Goal: Check status: Check status

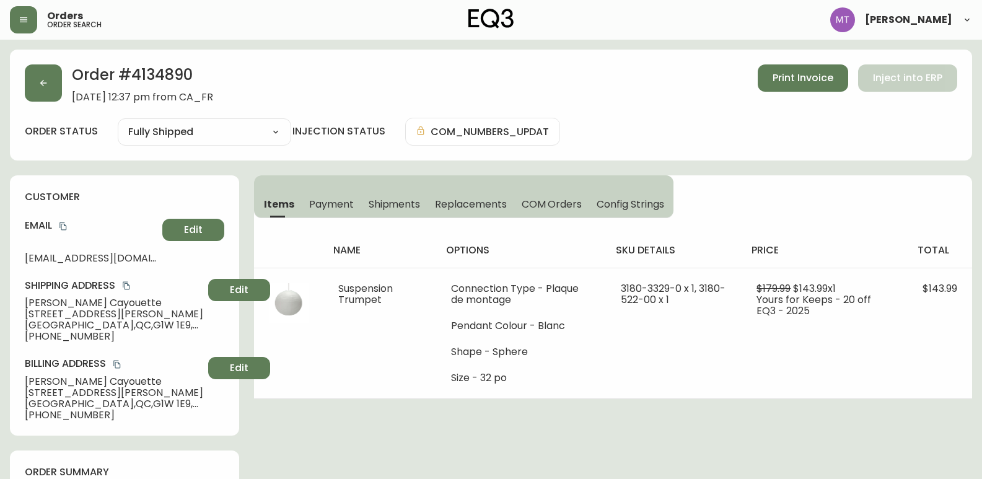
select select "FULLY_SHIPPED"
click at [42, 87] on icon "button" at bounding box center [43, 83] width 10 height 10
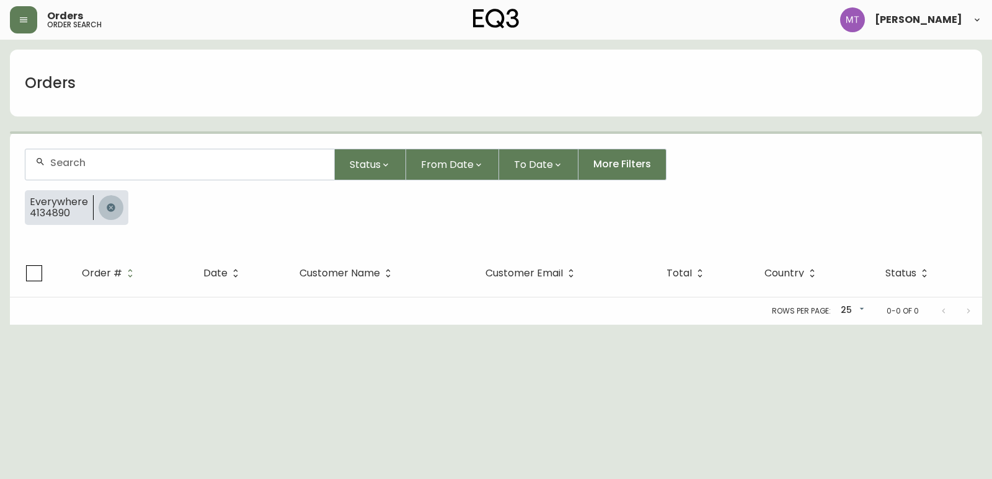
click at [109, 210] on icon "button" at bounding box center [111, 207] width 8 height 8
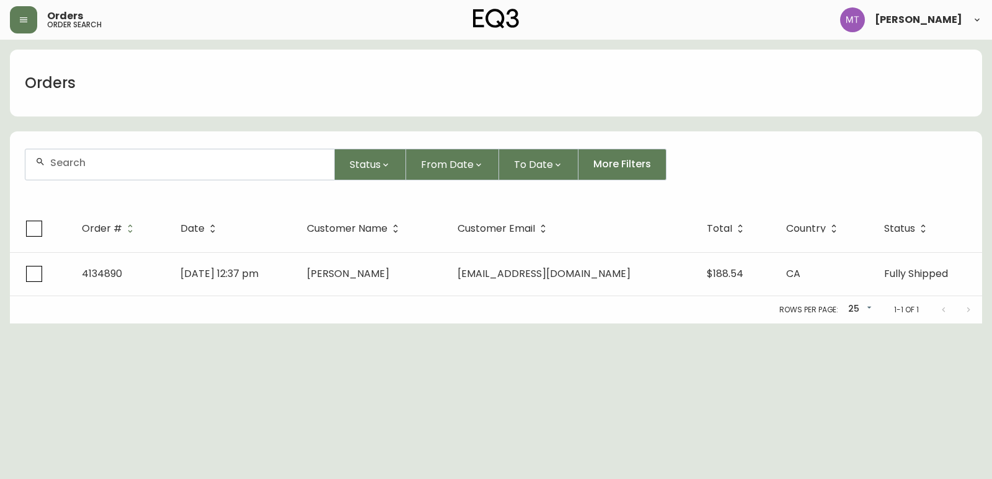
click at [110, 168] on input "text" at bounding box center [187, 163] width 274 height 12
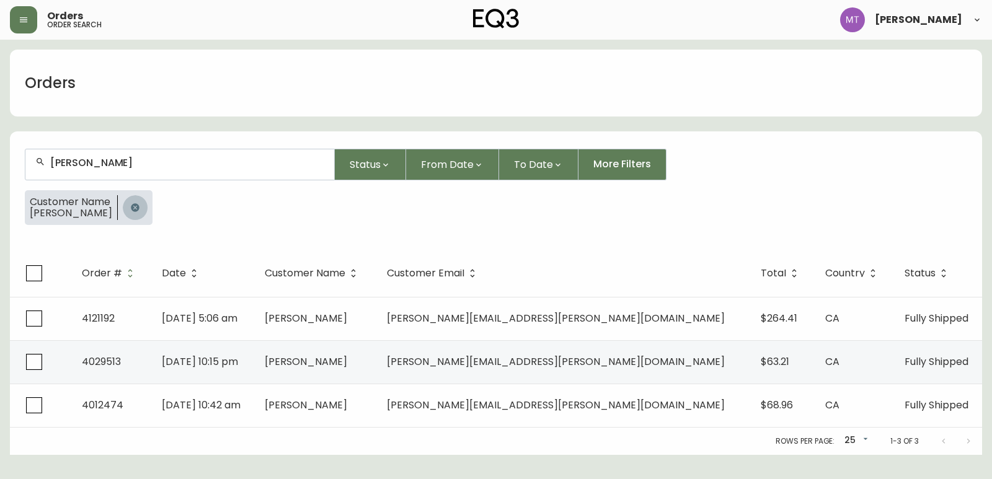
click at [129, 205] on button "button" at bounding box center [135, 207] width 25 height 25
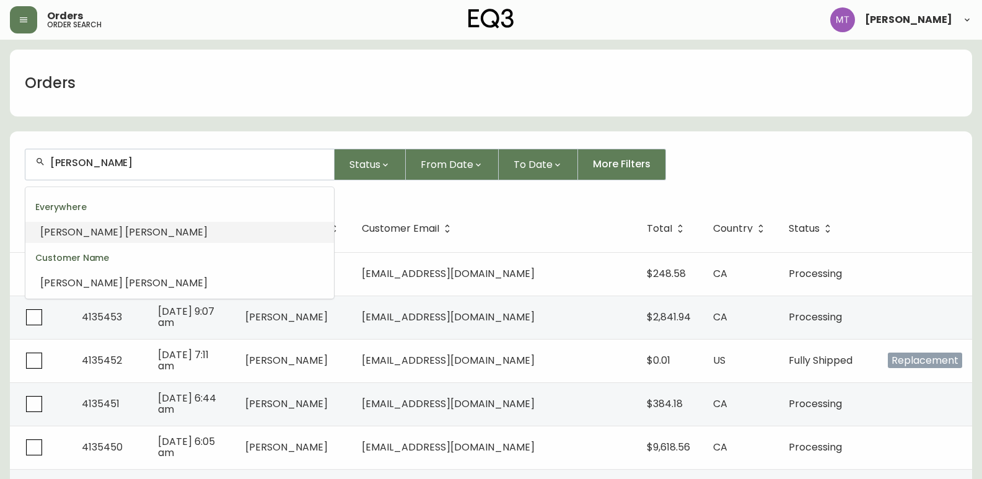
drag, startPoint x: 86, startPoint y: 162, endPoint x: 5, endPoint y: 165, distance: 80.7
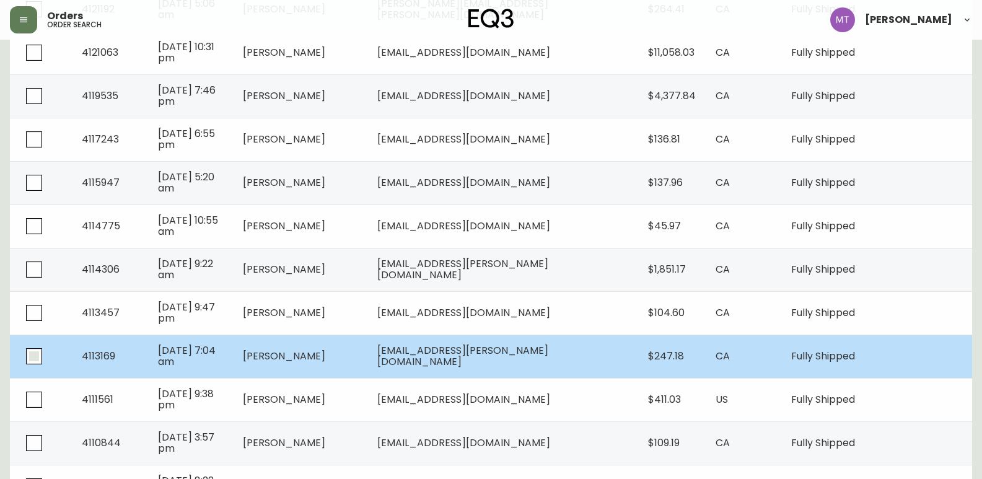
scroll to position [744, 0]
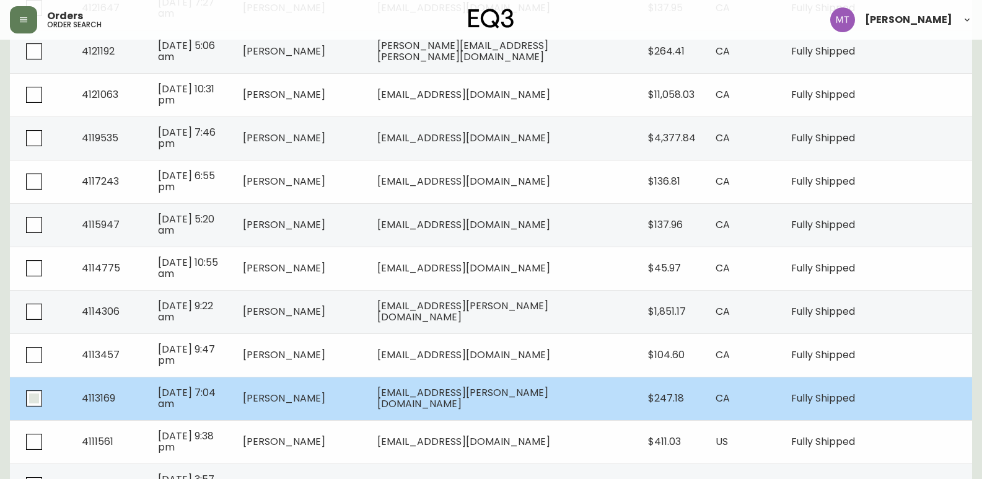
type input "[PERSON_NAME]"
